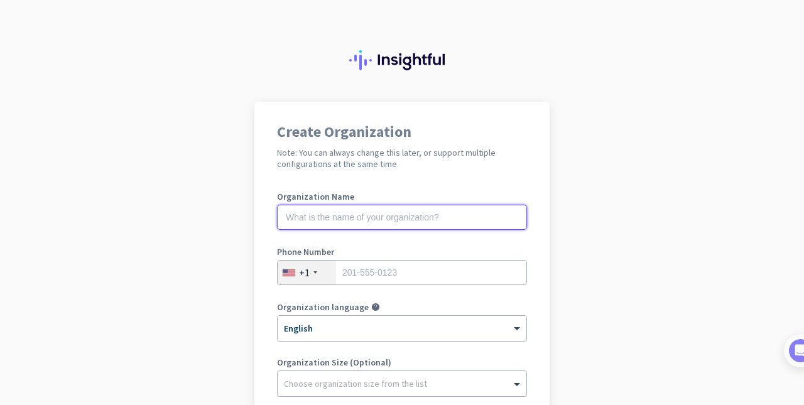
click at [337, 225] on input "text" at bounding box center [402, 217] width 250 height 25
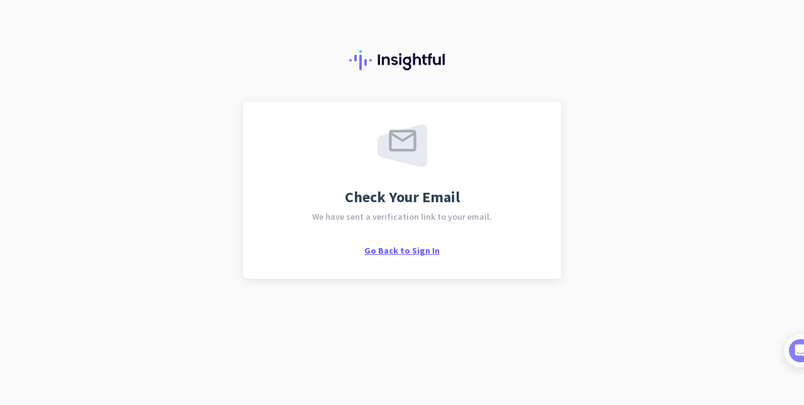
click at [395, 254] on span "Go Back to Sign In" at bounding box center [401, 250] width 75 height 11
